Goal: Task Accomplishment & Management: Manage account settings

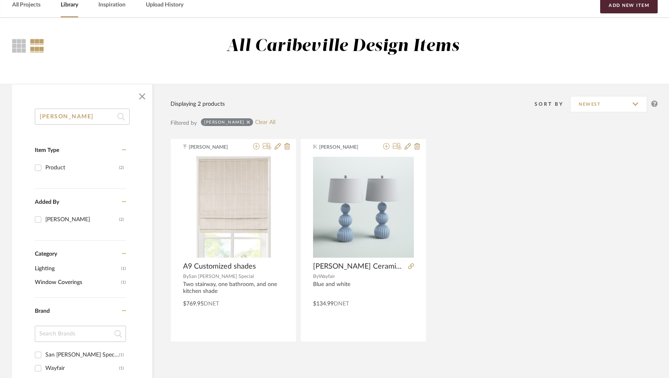
drag, startPoint x: 73, startPoint y: 113, endPoint x: 6, endPoint y: 112, distance: 67.6
click at [15, 122] on div "[PERSON_NAME] Item Type Product (2) Added By [PERSON_NAME] (2) Category Lightin…" at bounding box center [82, 349] width 140 height 482
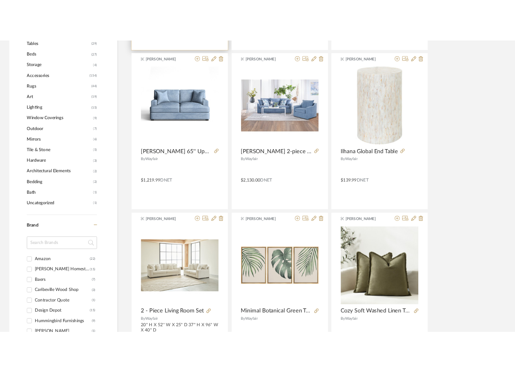
scroll to position [243, 0]
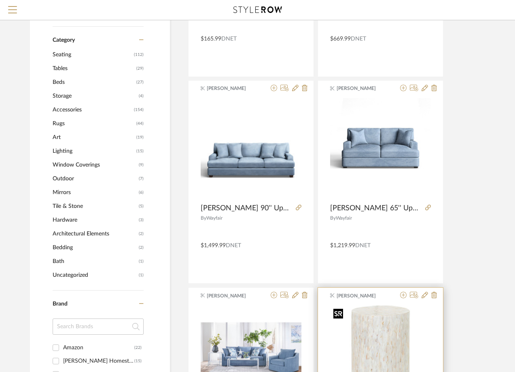
click at [371, 332] on img "0" at bounding box center [380, 355] width 101 height 101
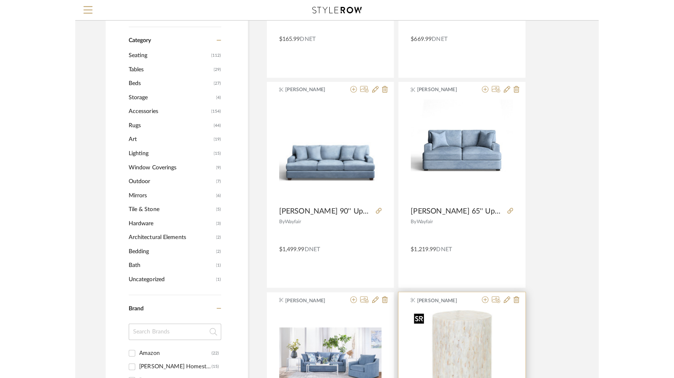
scroll to position [0, 0]
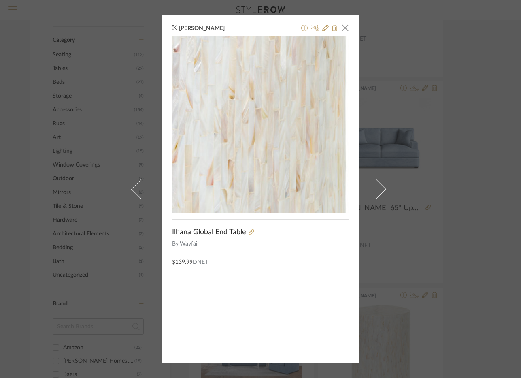
click at [280, 113] on img "0" at bounding box center [260, 124] width 177 height 177
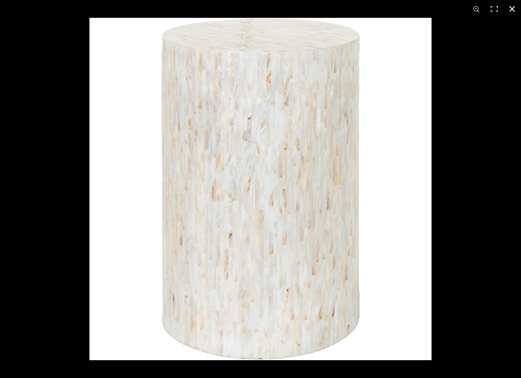
click at [515, 5] on button at bounding box center [512, 9] width 18 height 18
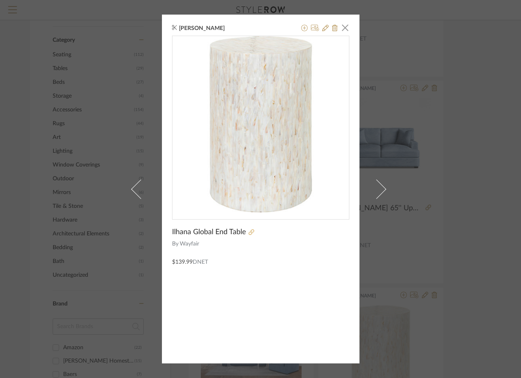
click at [249, 232] on icon at bounding box center [252, 232] width 6 height 6
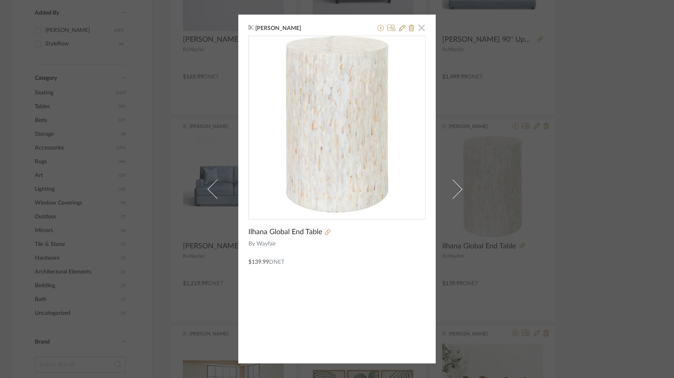
click at [421, 27] on span "button" at bounding box center [422, 27] width 16 height 16
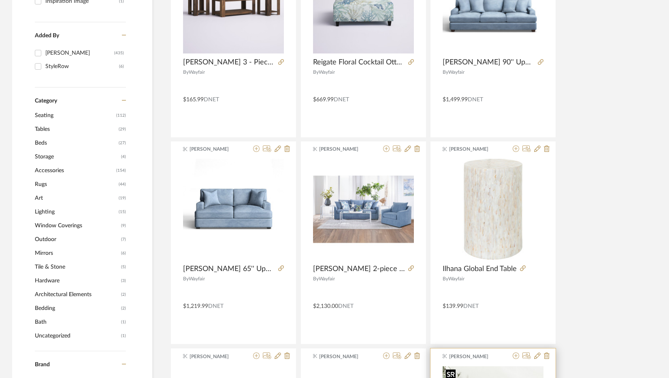
scroll to position [202, 0]
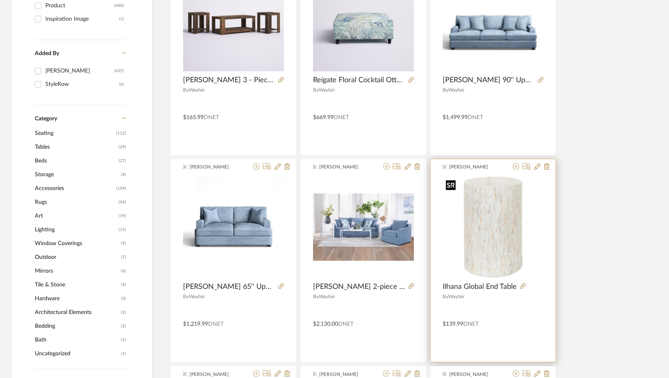
click at [496, 220] on img "0" at bounding box center [492, 227] width 101 height 101
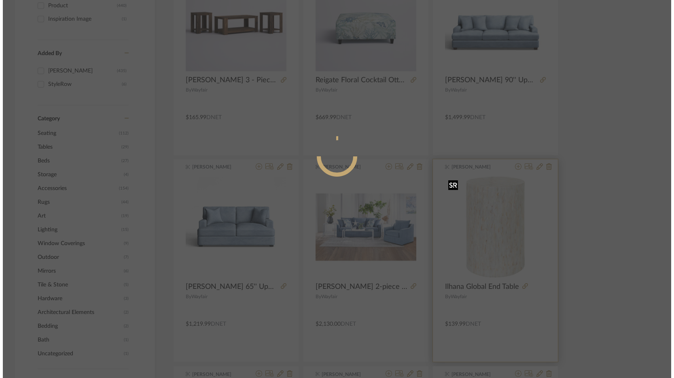
scroll to position [0, 0]
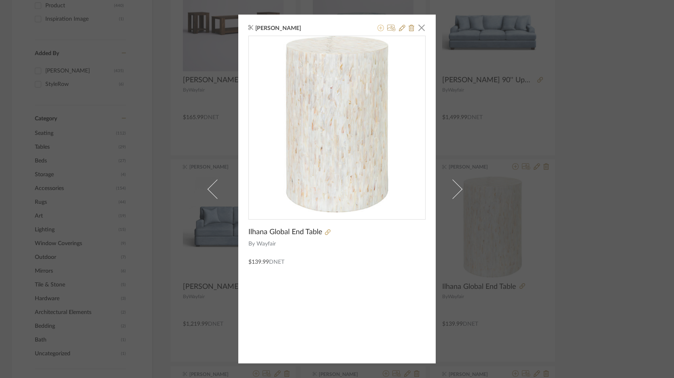
click at [380, 27] on icon at bounding box center [381, 28] width 6 height 6
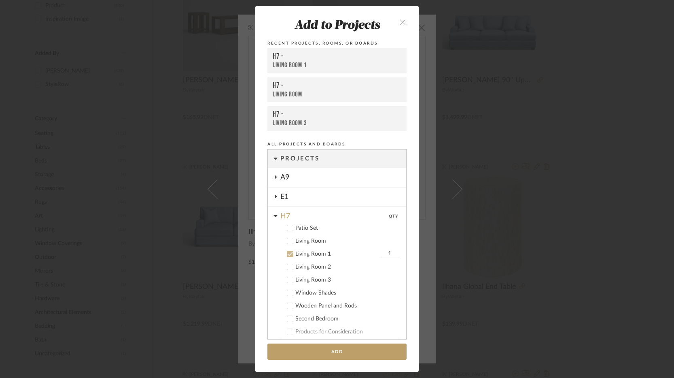
scroll to position [69, 0]
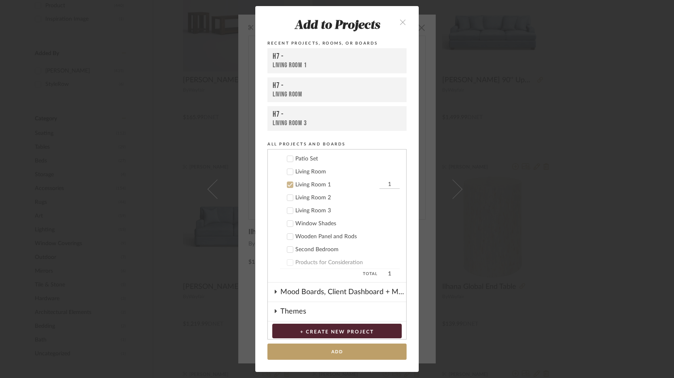
click at [317, 213] on div "Living Room 3" at bounding box center [348, 210] width 104 height 7
click at [296, 183] on div "Living Room 1" at bounding box center [337, 184] width 82 height 7
click at [352, 347] on button "Add" at bounding box center [337, 351] width 139 height 17
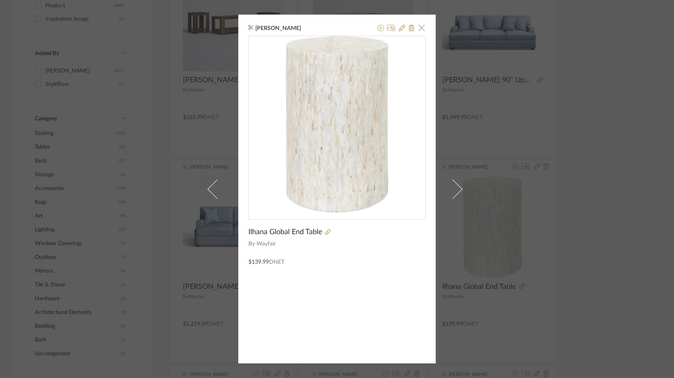
click at [417, 26] on span "button" at bounding box center [422, 27] width 16 height 16
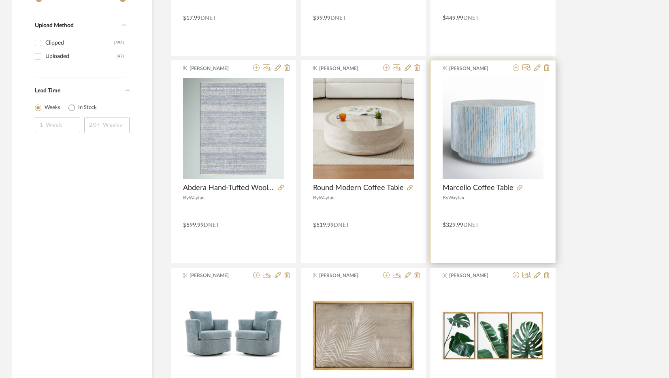
scroll to position [931, 0]
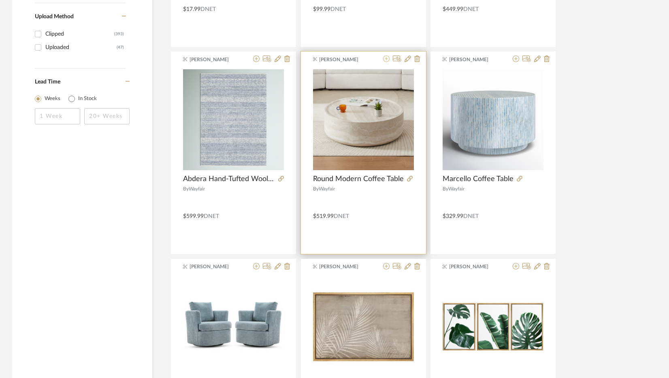
click at [383, 62] on icon at bounding box center [386, 58] width 6 height 6
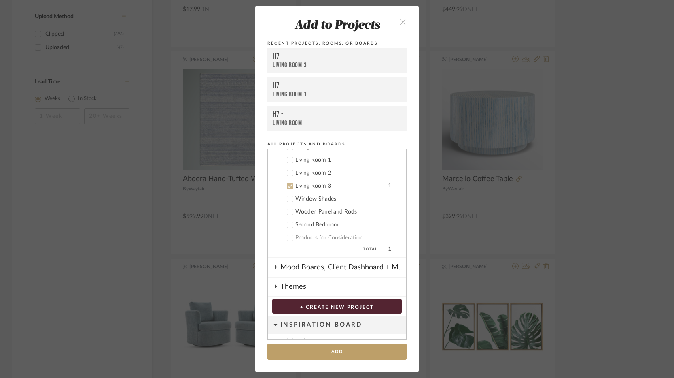
scroll to position [95, 0]
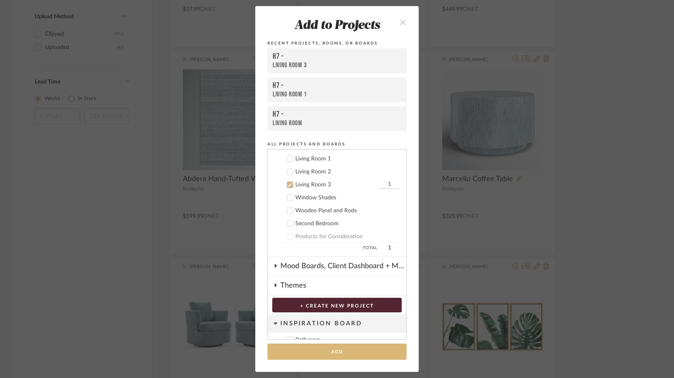
click at [353, 348] on button "Add" at bounding box center [337, 351] width 139 height 17
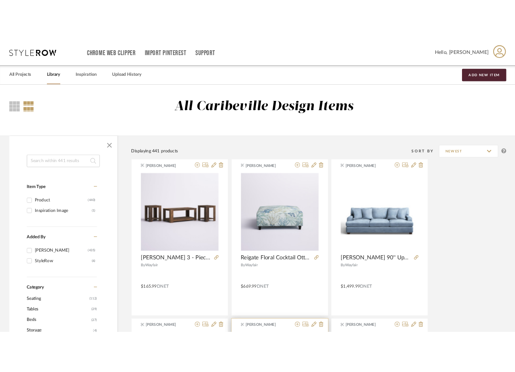
scroll to position [0, 0]
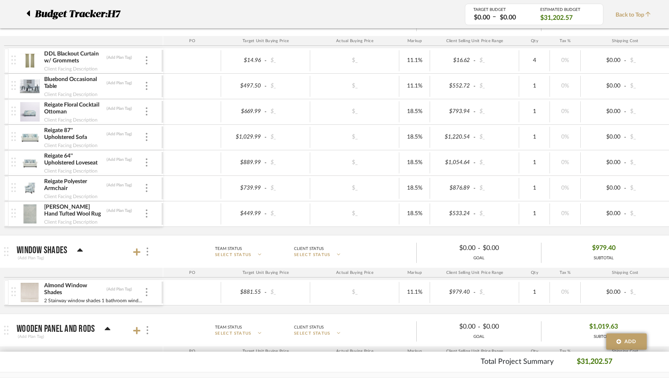
scroll to position [810, 0]
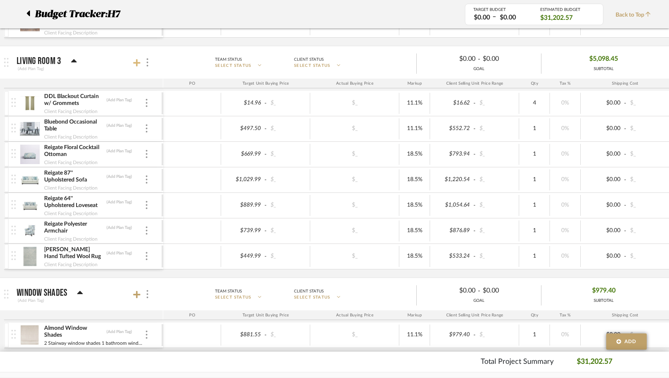
click at [136, 64] on icon at bounding box center [136, 62] width 7 height 7
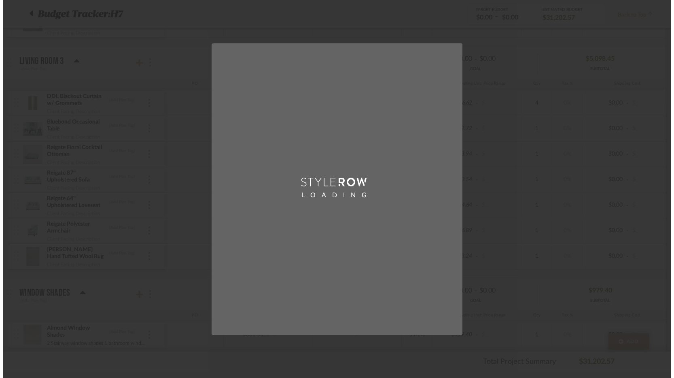
scroll to position [0, 0]
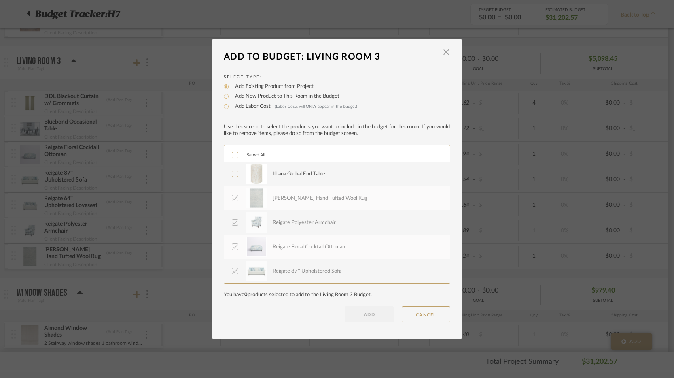
click at [300, 176] on div "Ilhana Global End Table" at bounding box center [299, 174] width 53 height 8
click at [379, 314] on button "ADD" at bounding box center [369, 314] width 49 height 16
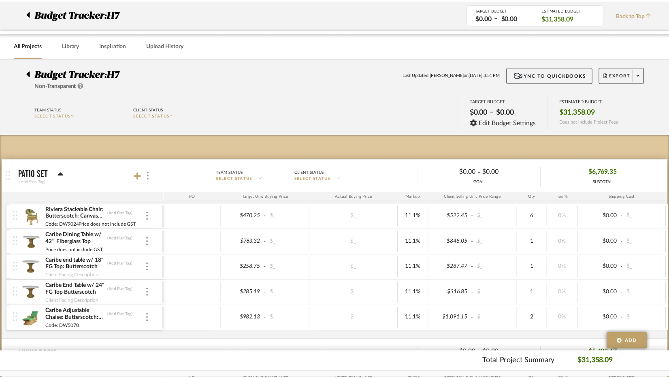
scroll to position [810, 0]
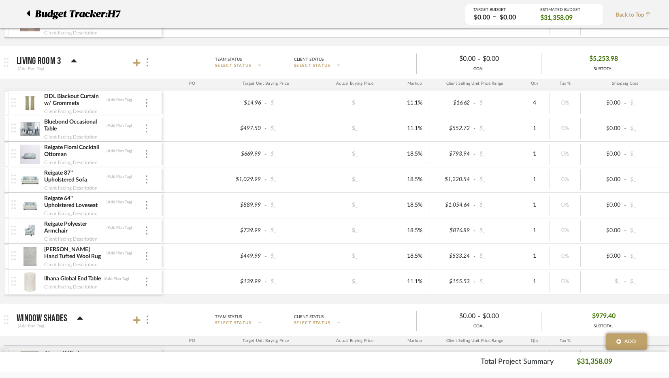
click at [147, 125] on img at bounding box center [147, 128] width 2 height 8
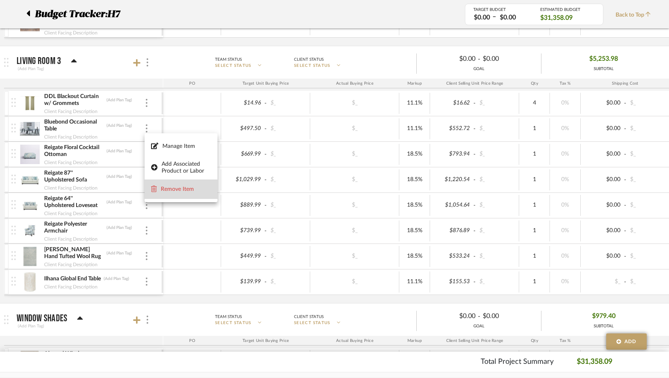
click at [183, 184] on button "Remove Item" at bounding box center [181, 188] width 73 height 19
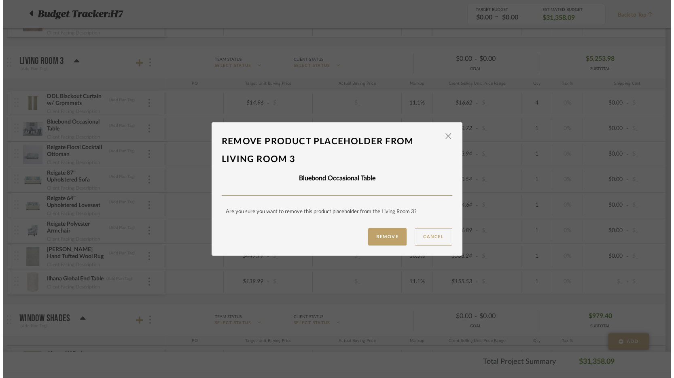
scroll to position [0, 0]
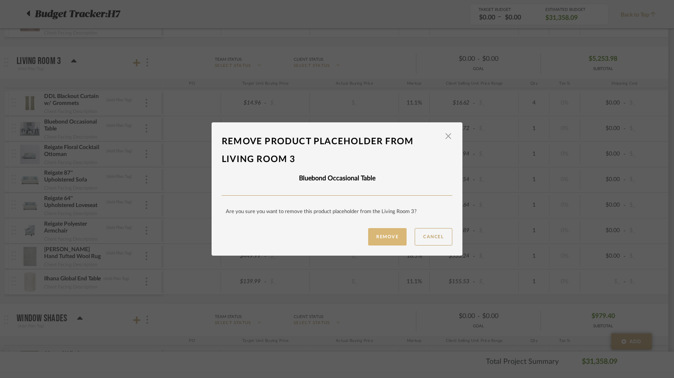
click at [382, 231] on button "Remove" at bounding box center [387, 236] width 38 height 17
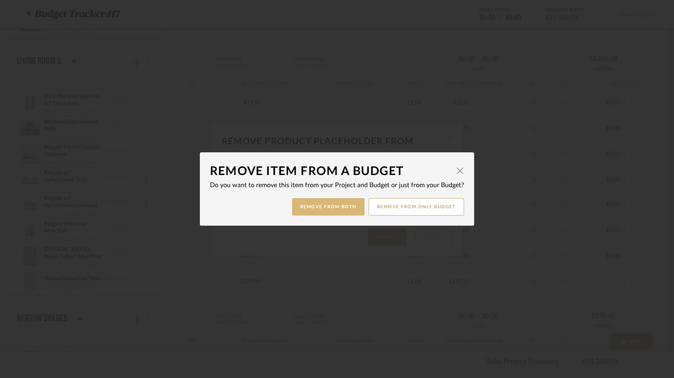
click at [343, 210] on button "Remove from Both" at bounding box center [328, 206] width 72 height 17
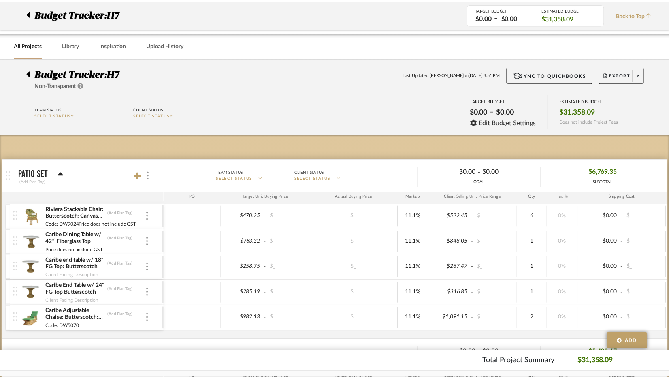
scroll to position [810, 0]
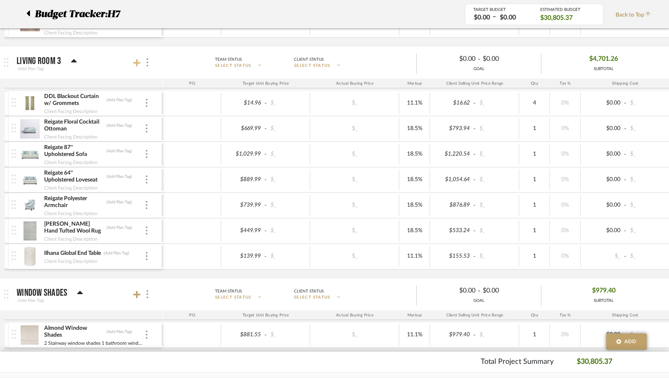
click at [136, 66] on icon at bounding box center [136, 63] width 7 height 8
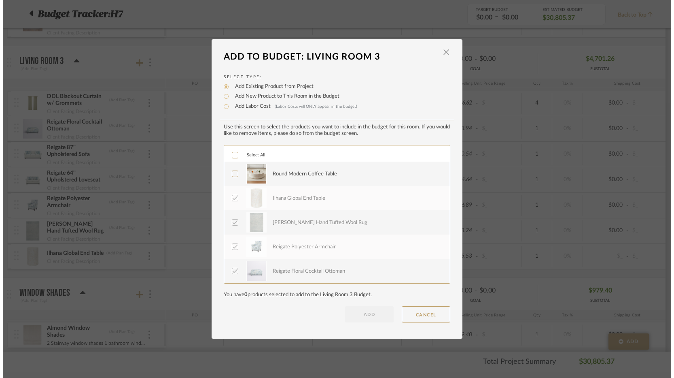
scroll to position [0, 0]
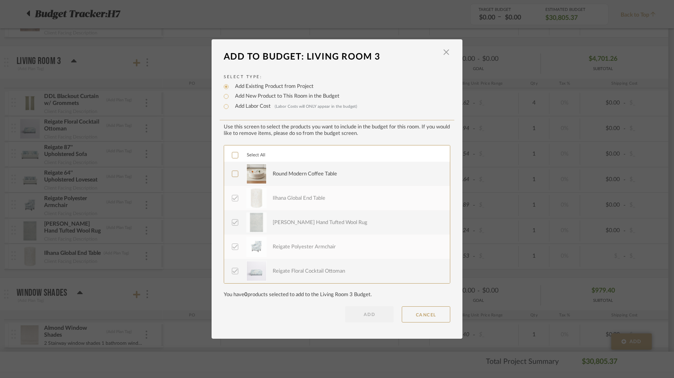
click at [268, 178] on label "Round Modern Coffee Table" at bounding box center [336, 174] width 209 height 20
click at [373, 314] on button "ADD" at bounding box center [369, 314] width 49 height 16
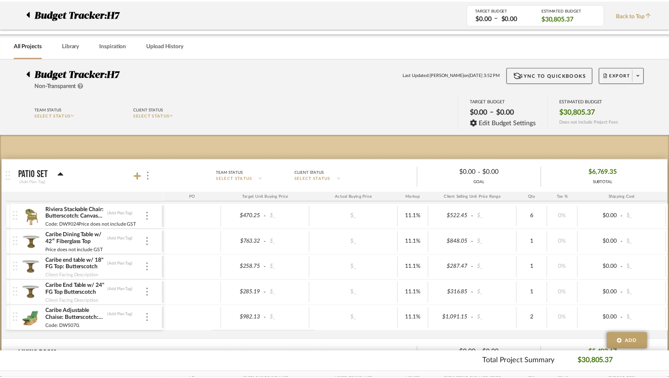
scroll to position [810, 0]
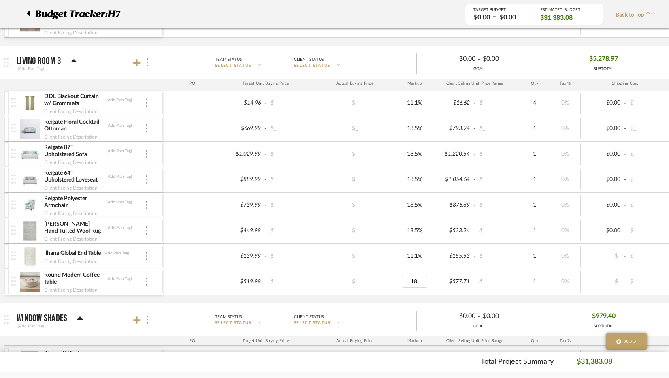
type input "18.5"
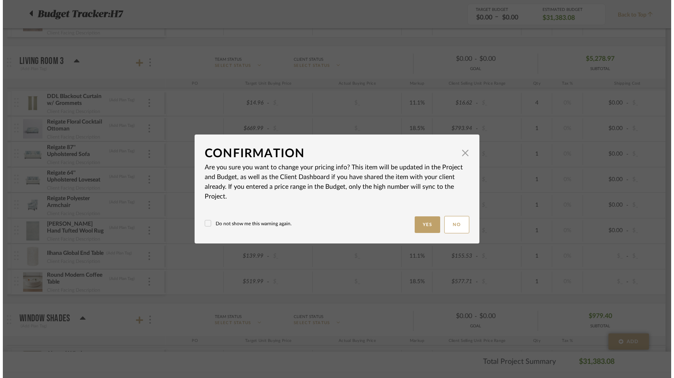
scroll to position [0, 0]
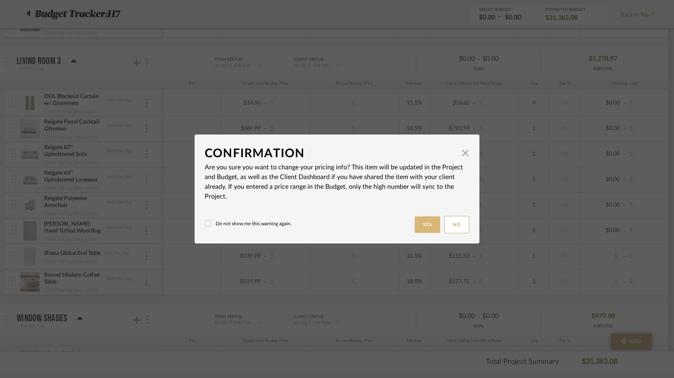
click at [420, 222] on button "Yes" at bounding box center [428, 224] width 26 height 17
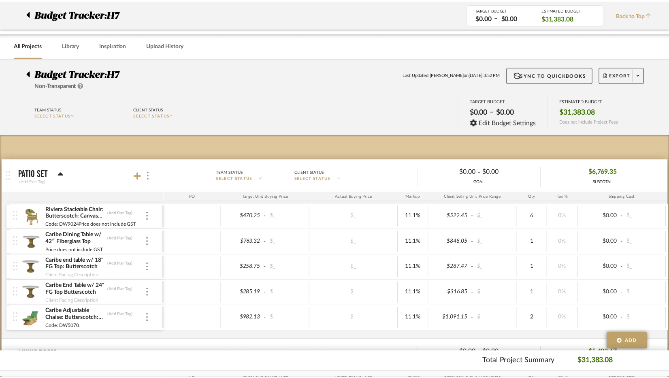
scroll to position [810, 0]
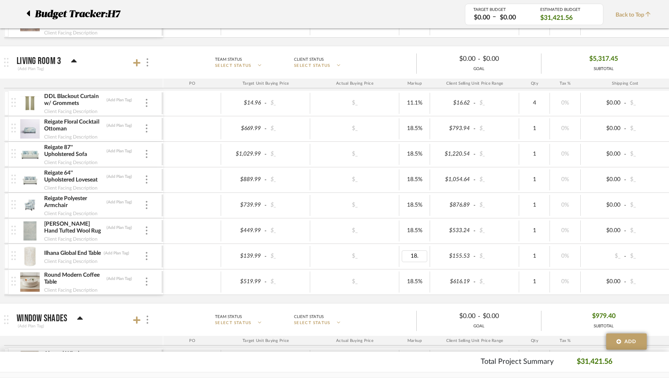
type input "18.5"
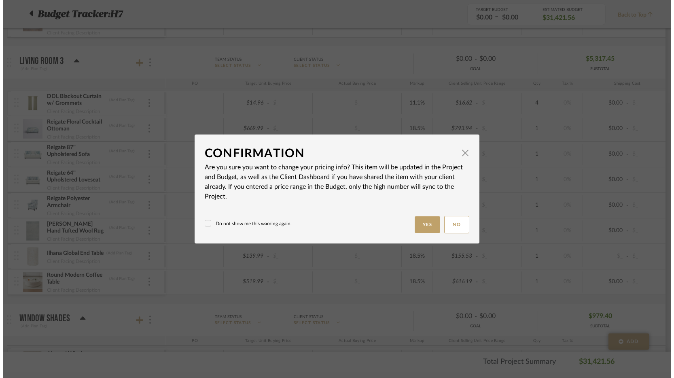
scroll to position [0, 0]
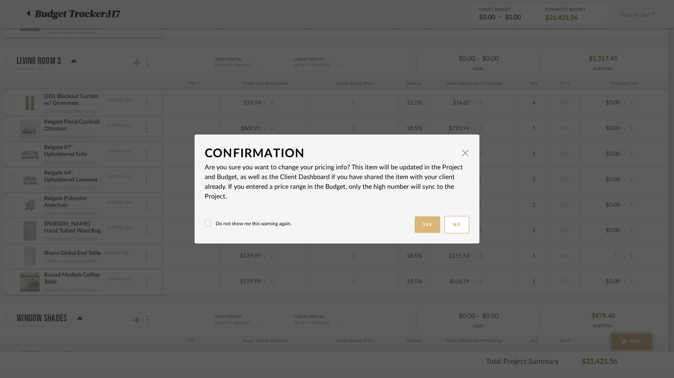
click at [429, 223] on button "Yes" at bounding box center [428, 224] width 26 height 17
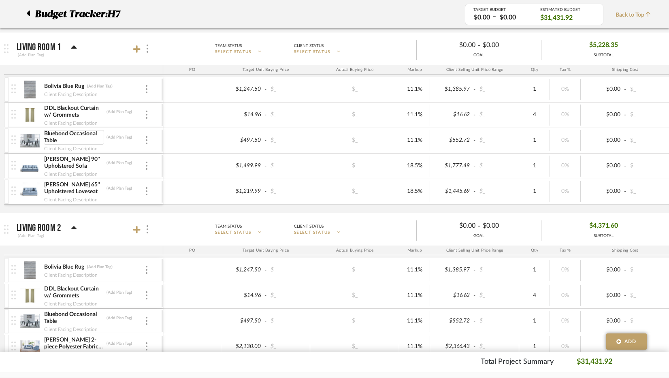
scroll to position [486, 0]
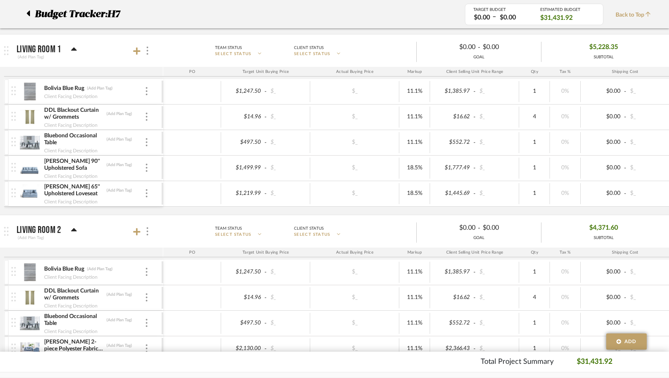
click at [30, 165] on img at bounding box center [30, 167] width 20 height 19
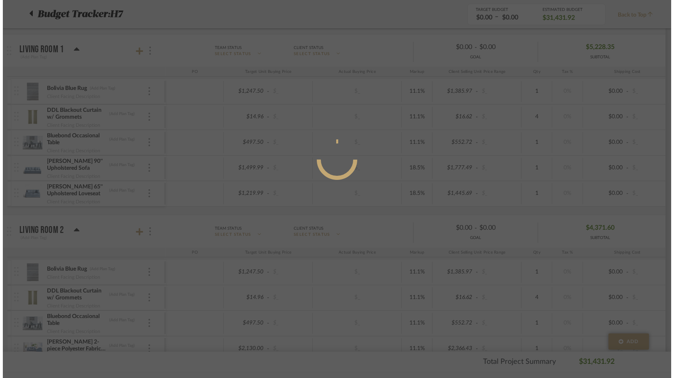
scroll to position [0, 0]
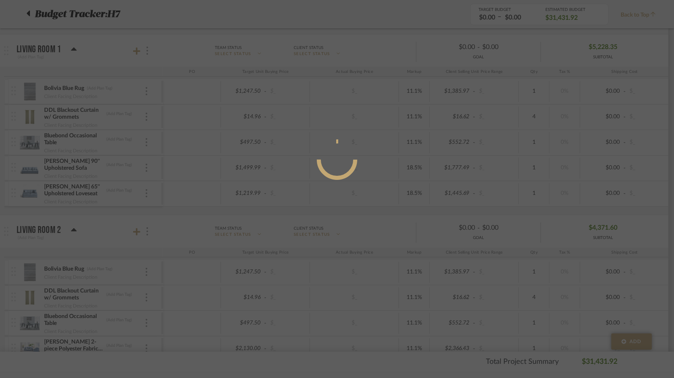
click at [30, 169] on div at bounding box center [337, 189] width 674 height 378
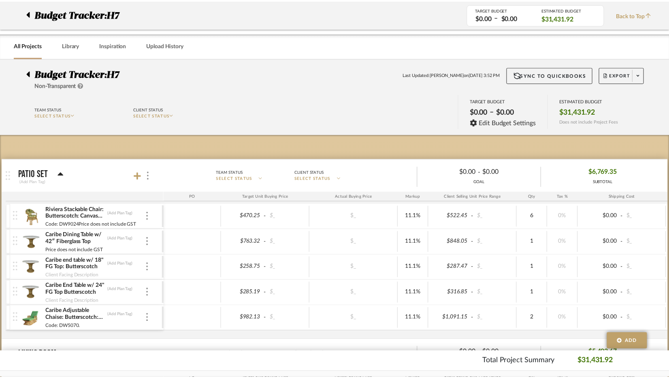
scroll to position [486, 0]
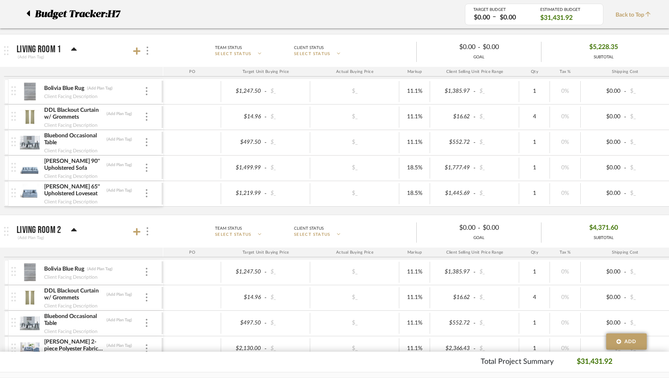
click at [26, 172] on img at bounding box center [30, 167] width 20 height 19
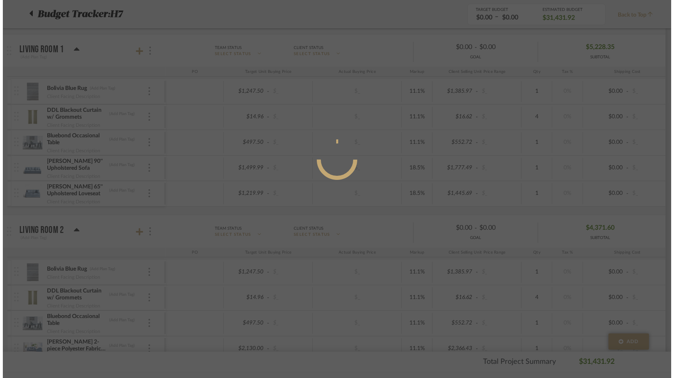
scroll to position [0, 0]
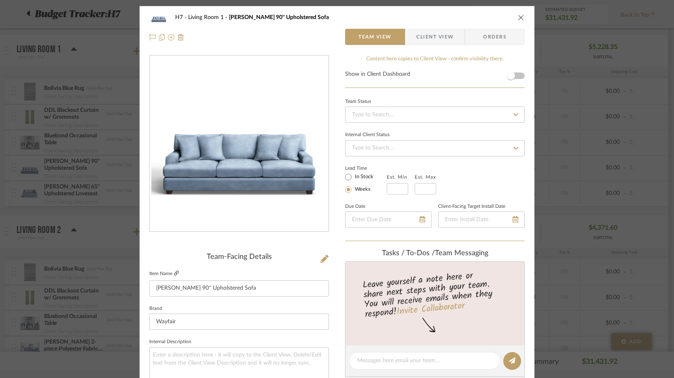
click at [174, 274] on icon at bounding box center [176, 272] width 5 height 5
click at [512, 20] on div "H7 Living Room 1 Emilio 90'' Upholstered Sofa" at bounding box center [337, 17] width 376 height 16
click at [518, 21] on button "close" at bounding box center [521, 17] width 7 height 7
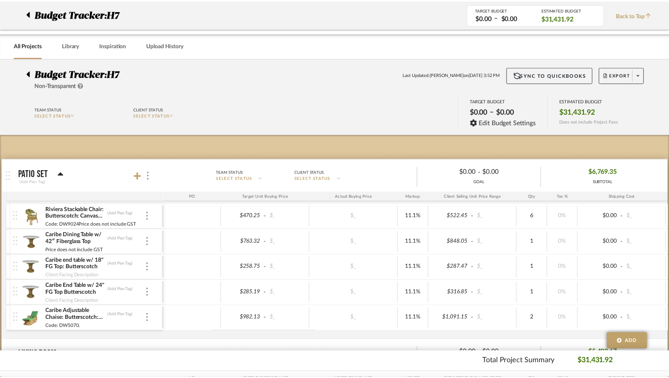
scroll to position [486, 0]
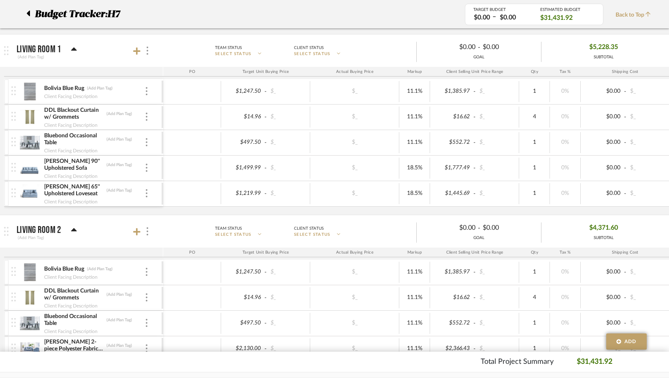
click at [149, 167] on div "Emilio 90'' Upholstered Sofa (Add Plan Tag) Client Facing Description" at bounding box center [86, 167] width 150 height 25
click at [144, 166] on div "Emilio 90'' Upholstered Sofa (Add Plan Tag)" at bounding box center [94, 164] width 101 height 15
click at [149, 167] on div "Emilio 90'' Upholstered Sofa (Add Plan Tag) Client Facing Description" at bounding box center [86, 167] width 150 height 25
click at [148, 167] on div at bounding box center [147, 168] width 4 height 9
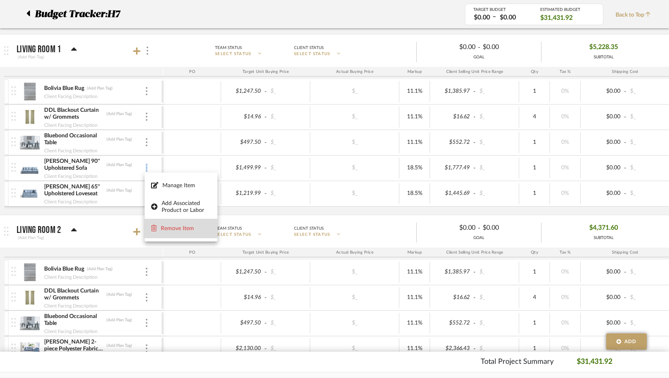
click at [172, 228] on span "Remove Item" at bounding box center [186, 228] width 50 height 7
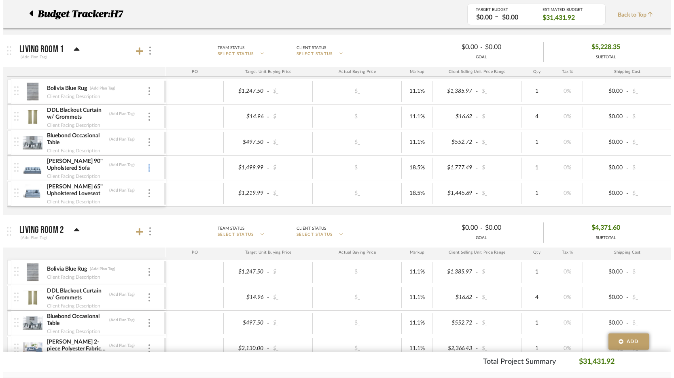
scroll to position [0, 0]
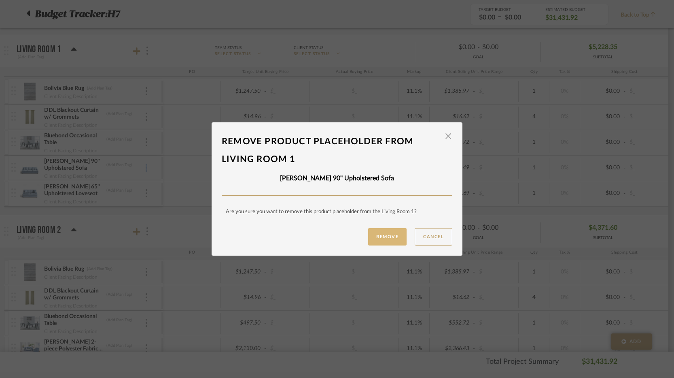
click at [386, 236] on button "Remove" at bounding box center [387, 236] width 38 height 17
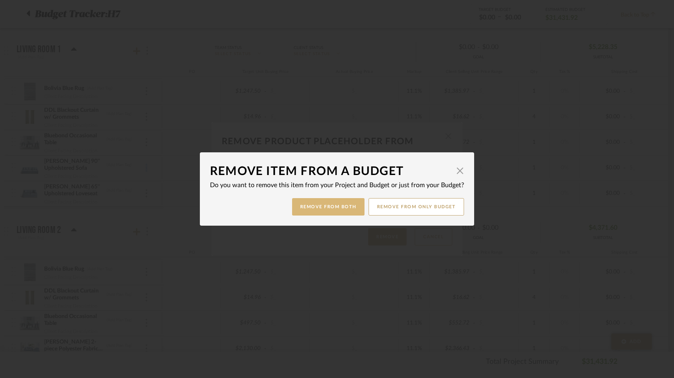
click at [318, 212] on button "Remove from Both" at bounding box center [328, 206] width 72 height 17
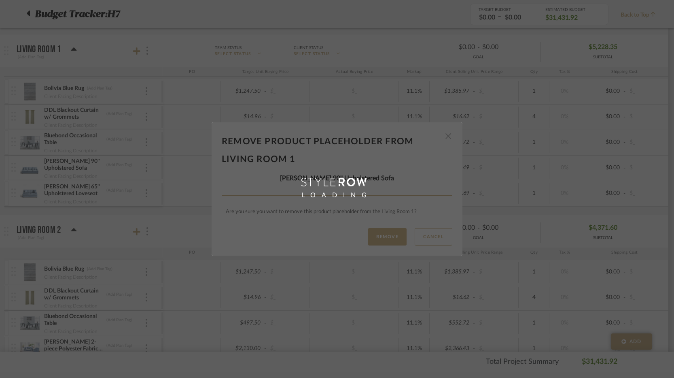
click at [149, 194] on div "Remove product placeholder From Living Room 1 × Emilio 90'' Upholstered Sofa Ar…" at bounding box center [337, 189] width 674 height 378
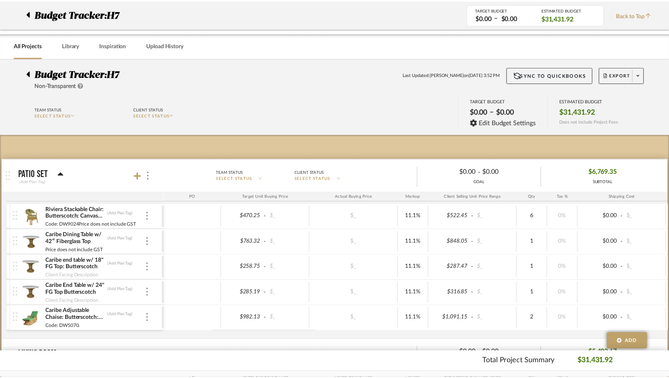
scroll to position [486, 0]
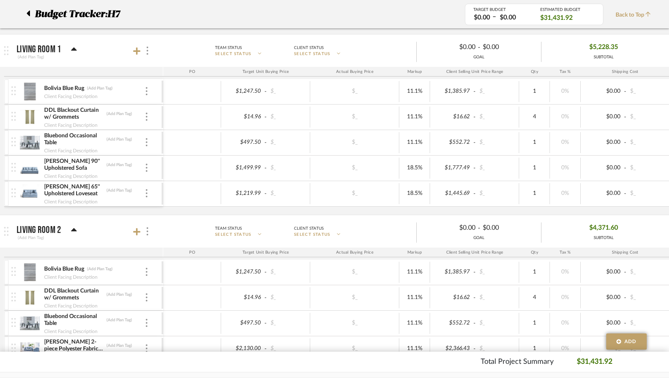
click at [143, 194] on div "Emilio 65'' Upholstered Loveseat (Add Plan Tag)" at bounding box center [94, 190] width 101 height 15
click at [145, 194] on div at bounding box center [147, 193] width 4 height 9
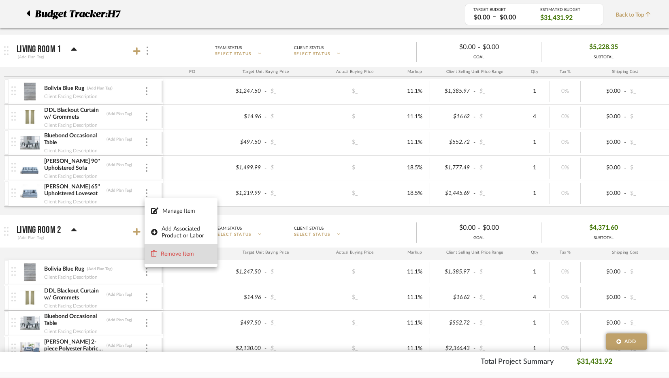
click at [185, 255] on span "Remove Item" at bounding box center [186, 254] width 50 height 7
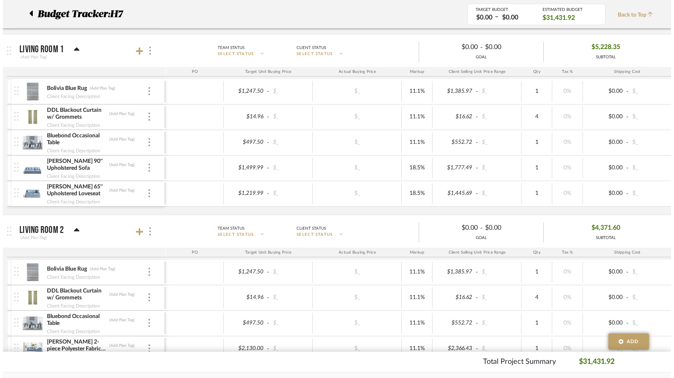
scroll to position [0, 0]
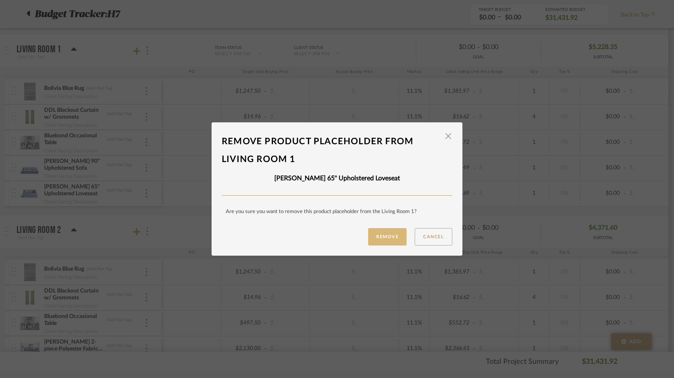
click at [374, 239] on button "Remove" at bounding box center [387, 236] width 38 height 17
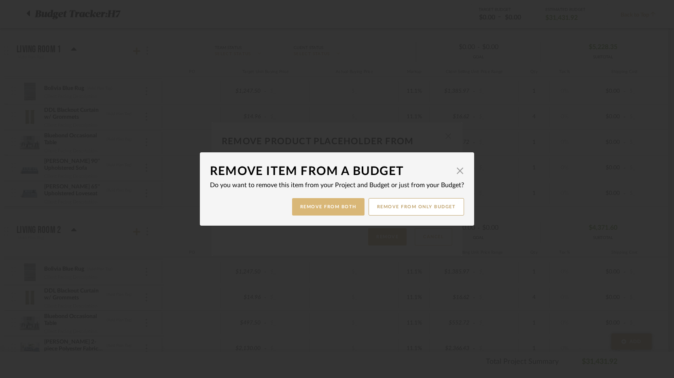
click at [329, 204] on button "Remove from Both" at bounding box center [328, 206] width 72 height 17
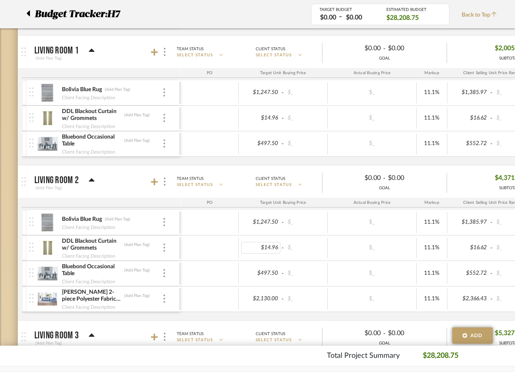
scroll to position [385, 0]
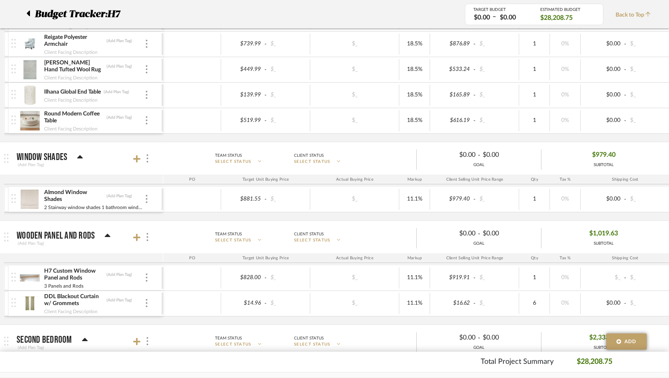
scroll to position [951, 0]
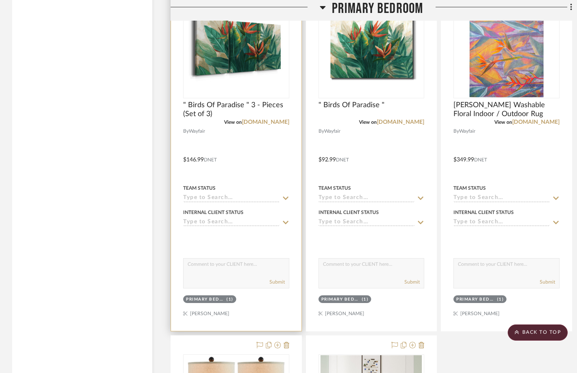
scroll to position [4696, 0]
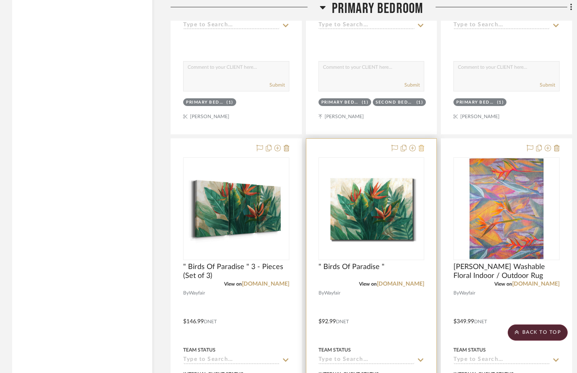
click at [420, 148] on icon at bounding box center [421, 148] width 6 height 6
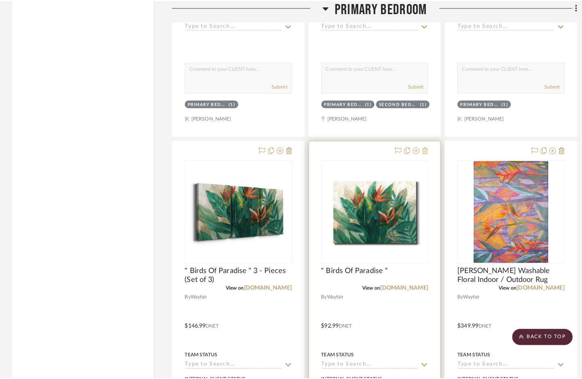
scroll to position [0, 0]
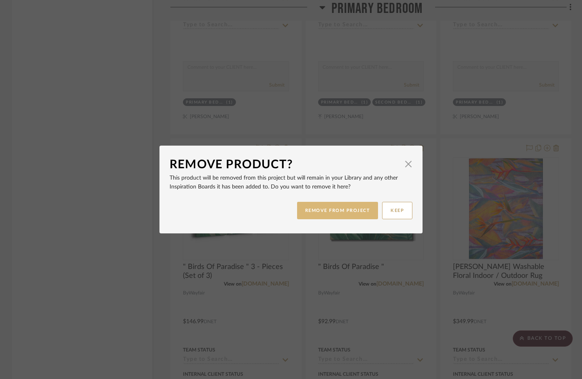
click at [338, 211] on button "REMOVE FROM PROJECT" at bounding box center [337, 210] width 81 height 17
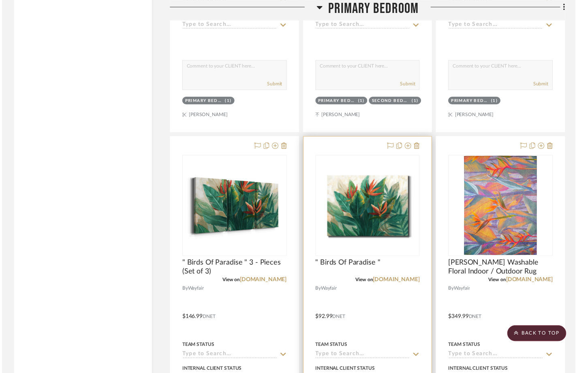
scroll to position [4696, 0]
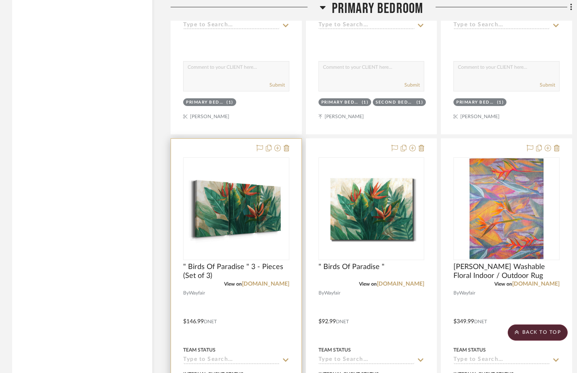
click at [291, 145] on div at bounding box center [236, 316] width 130 height 354
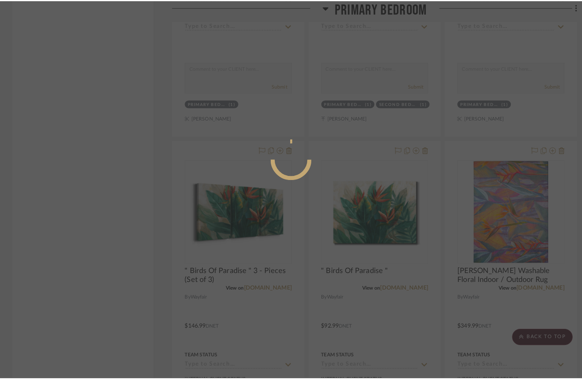
scroll to position [0, 0]
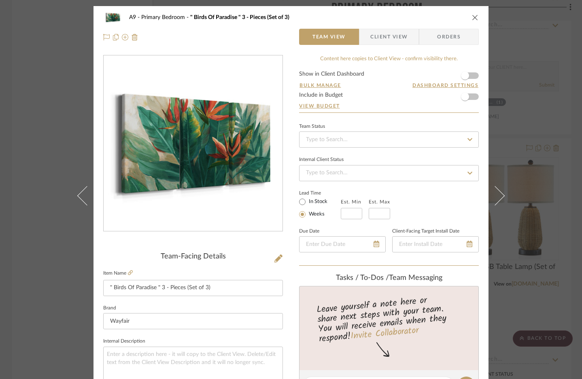
click at [472, 16] on icon "close" at bounding box center [475, 17] width 6 height 6
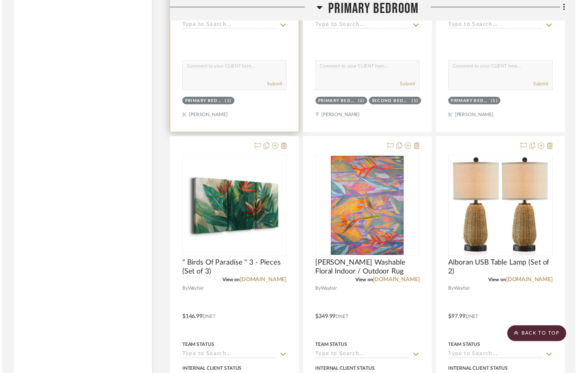
scroll to position [4696, 0]
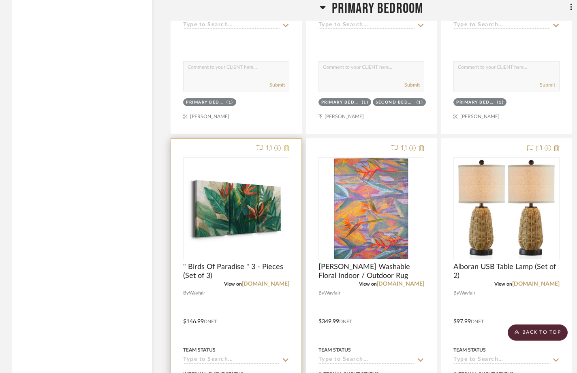
click at [283, 150] on icon at bounding box center [286, 148] width 6 height 6
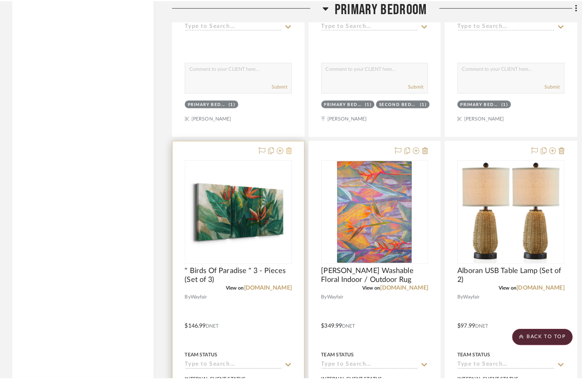
scroll to position [0, 0]
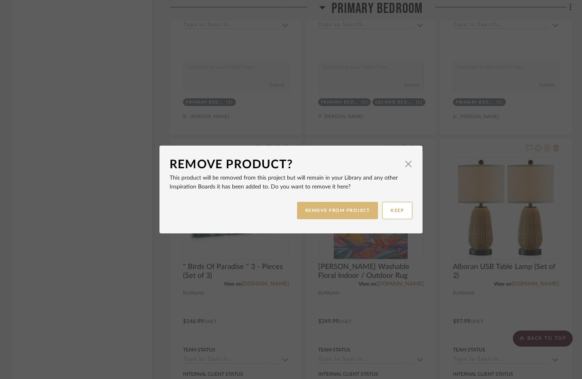
click at [338, 204] on button "REMOVE FROM PROJECT" at bounding box center [337, 210] width 81 height 17
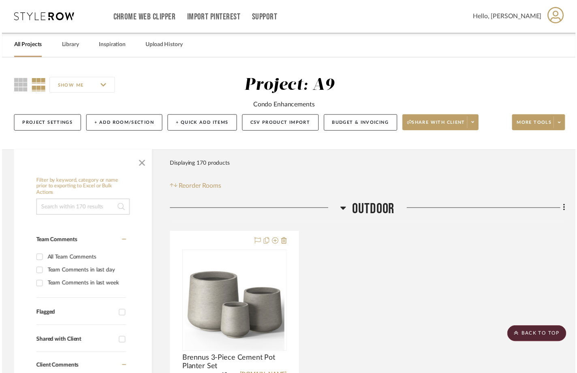
scroll to position [4696, 0]
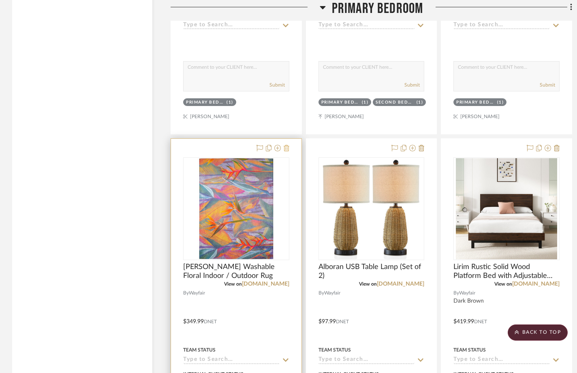
click at [286, 148] on icon at bounding box center [286, 148] width 6 height 6
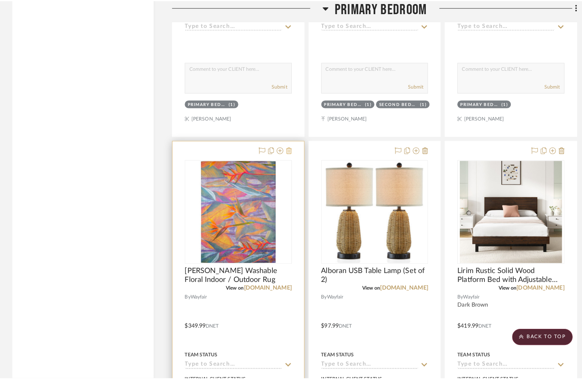
scroll to position [0, 0]
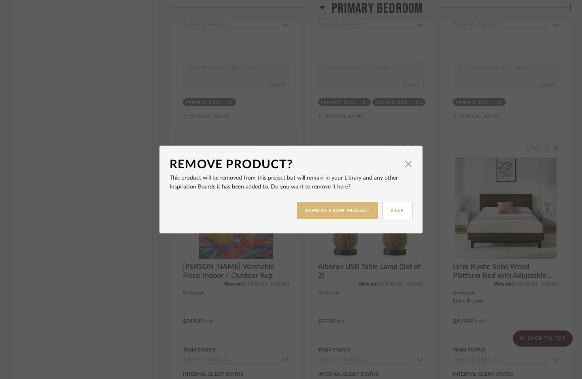
click at [311, 209] on button "REMOVE FROM PROJECT" at bounding box center [337, 210] width 81 height 17
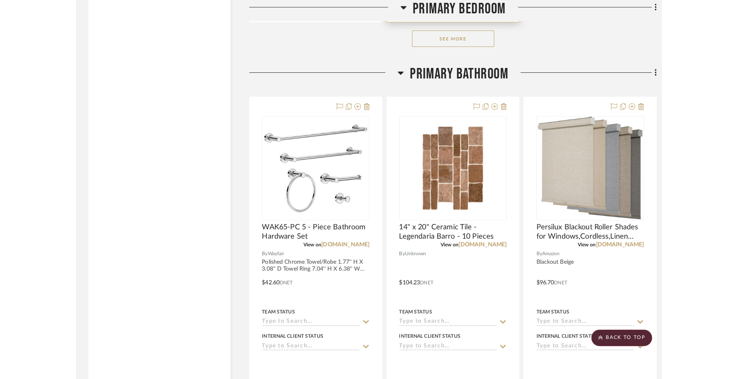
scroll to position [5546, 0]
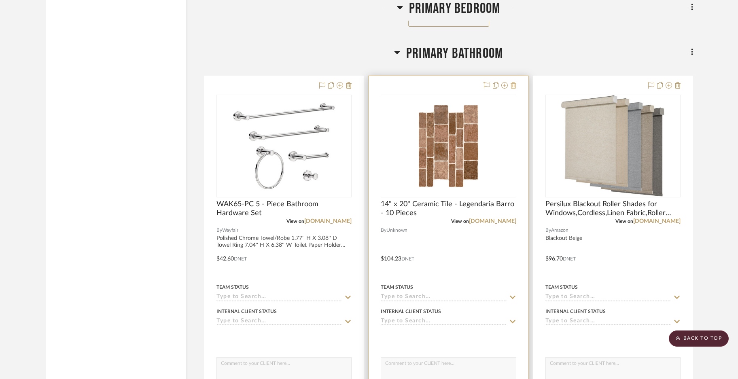
click at [516, 88] on icon at bounding box center [514, 85] width 6 height 6
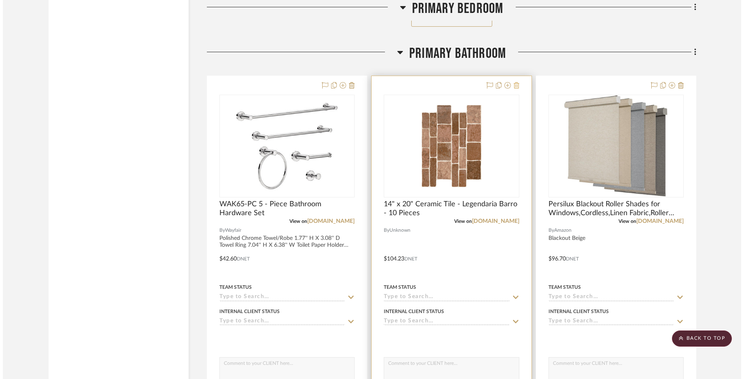
scroll to position [0, 0]
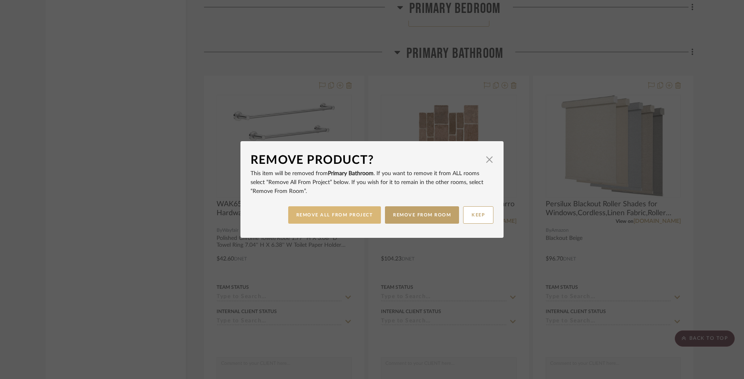
click at [367, 215] on button "REMOVE ALL FROM PROJECT" at bounding box center [334, 214] width 93 height 17
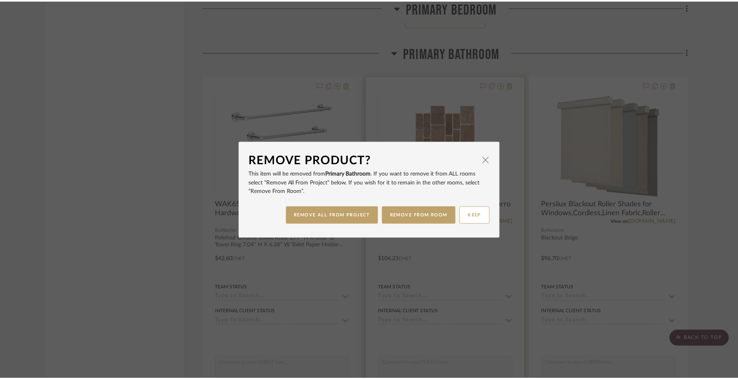
scroll to position [5546, 0]
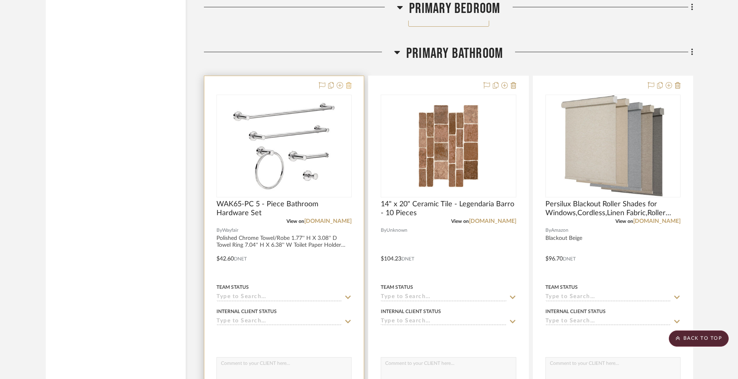
click at [347, 82] on icon at bounding box center [349, 85] width 6 height 6
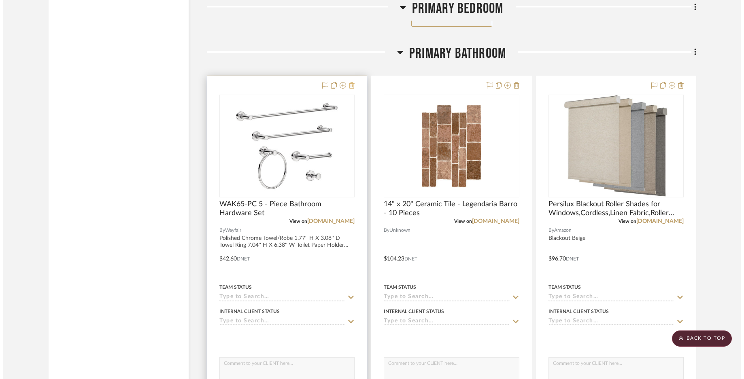
scroll to position [0, 0]
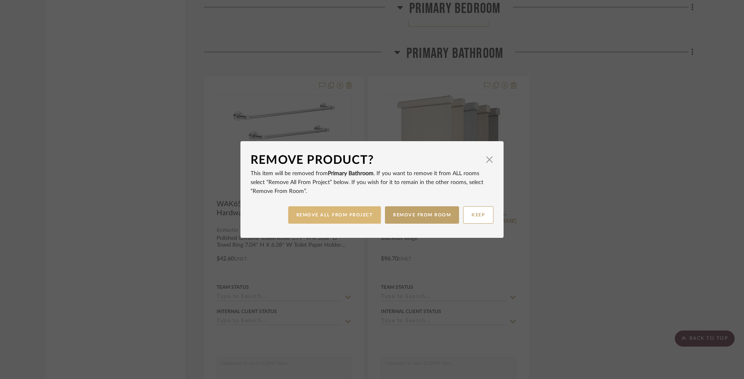
click at [343, 212] on button "REMOVE ALL FROM PROJECT" at bounding box center [334, 214] width 93 height 17
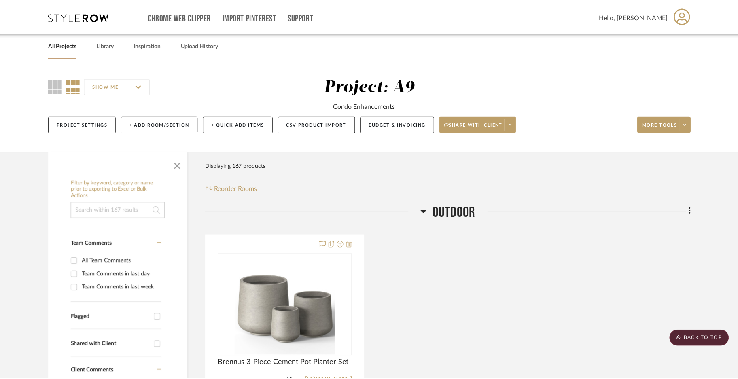
scroll to position [5546, 0]
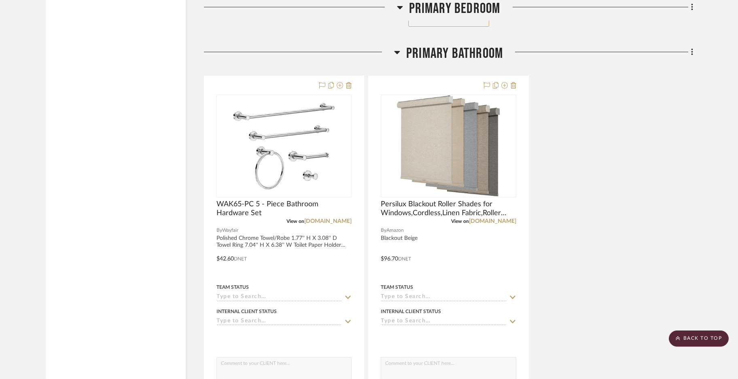
click at [582, 225] on div "WAK65-PC 5 - Piece Bathroom Hardware Set View on wayfair.com By Wayfair Polishe…" at bounding box center [448, 253] width 489 height 355
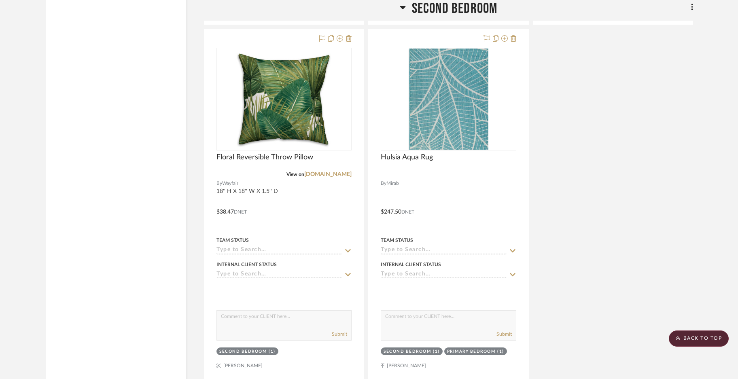
scroll to position [6761, 0]
